Goal: Navigation & Orientation: Find specific page/section

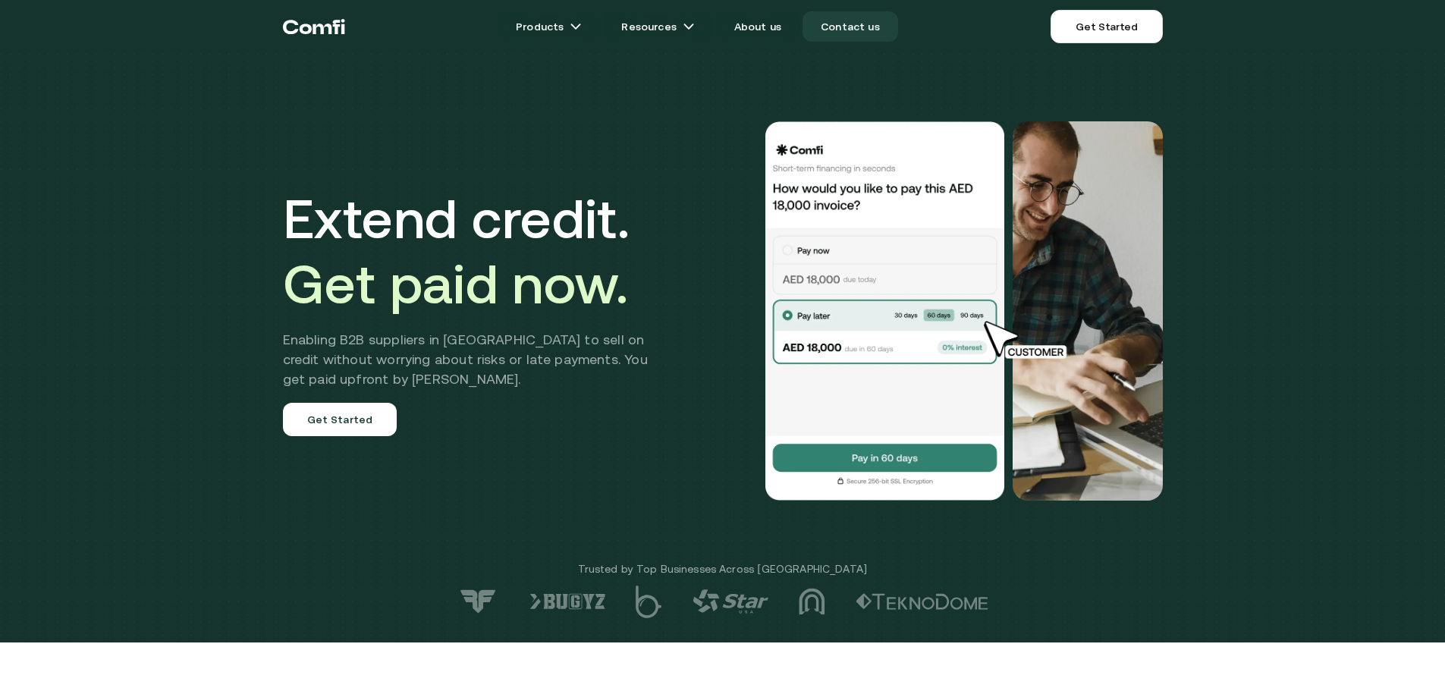
click at [839, 29] on link "Contact us" at bounding box center [850, 26] width 96 height 30
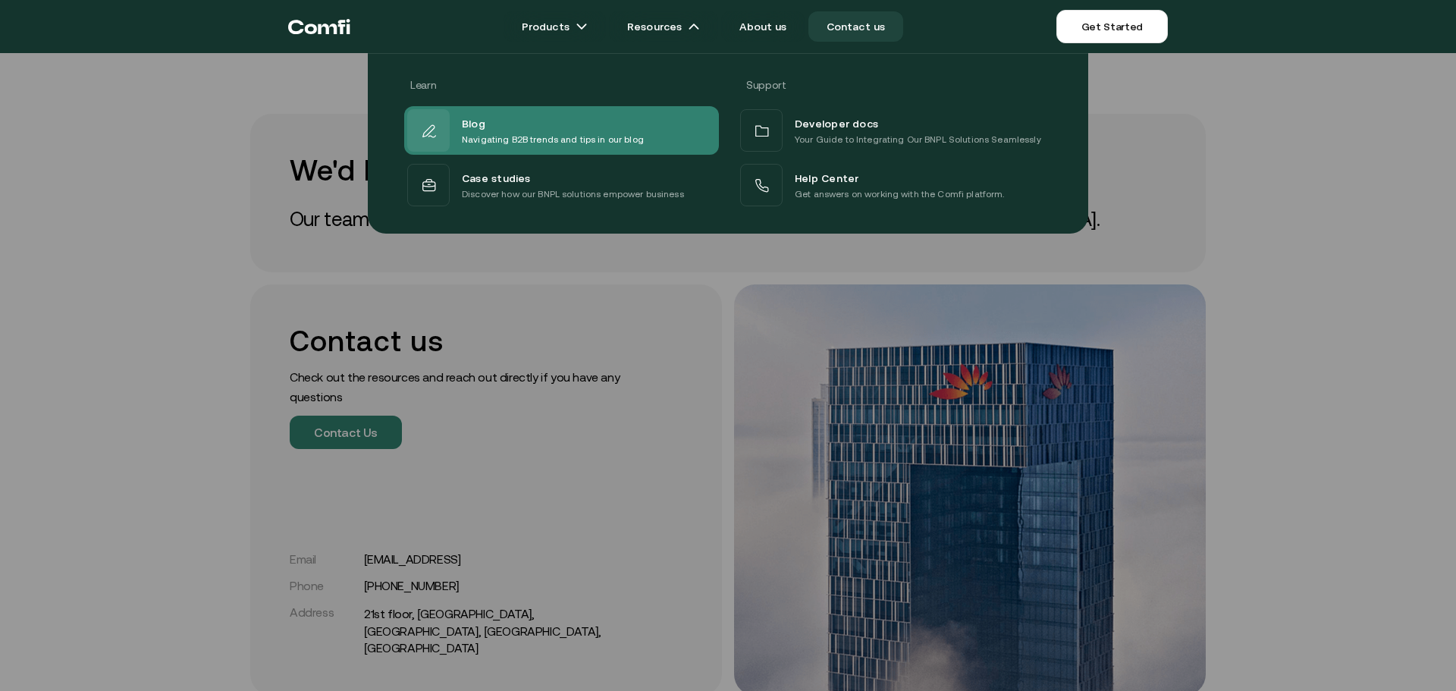
click at [469, 137] on p "Navigating B2B trends and tips in our blog" at bounding box center [553, 139] width 182 height 15
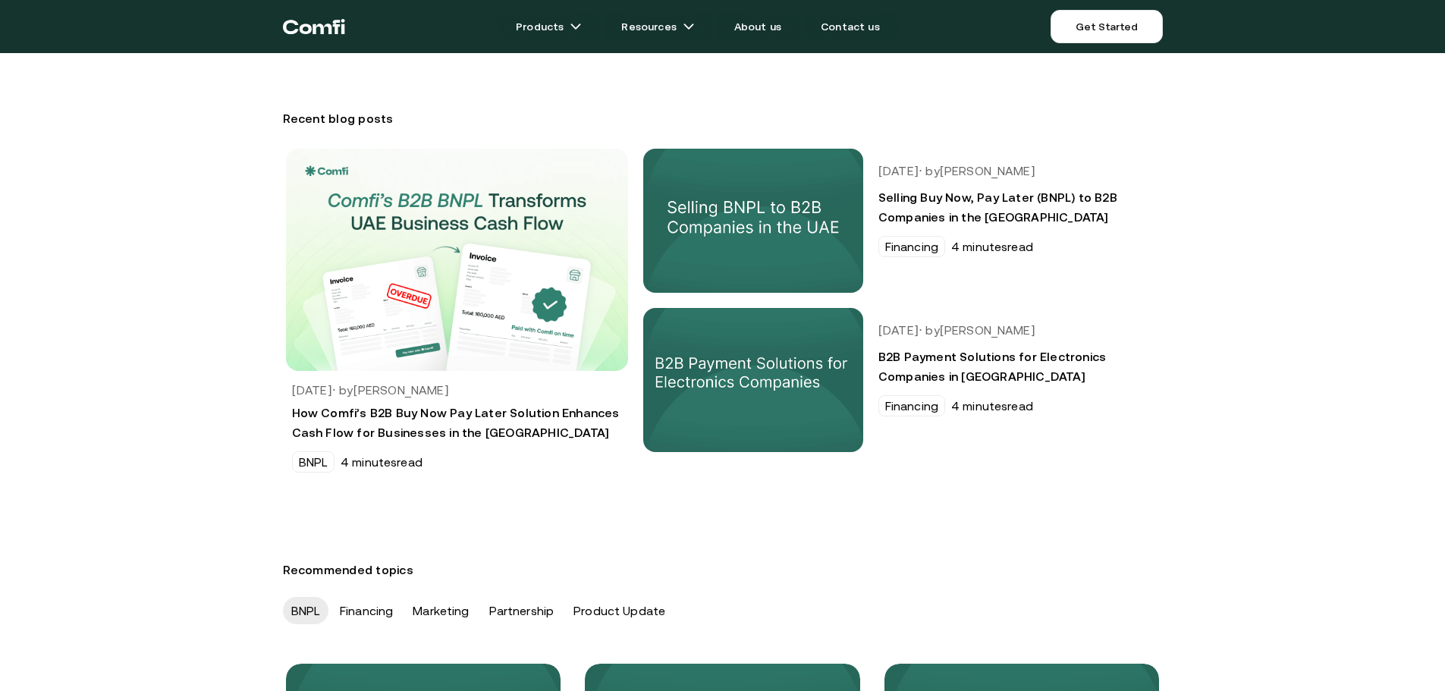
click at [293, 36] on icon "Return to the top of the Comfi home page" at bounding box center [314, 27] width 62 height 46
